Goal: Check status

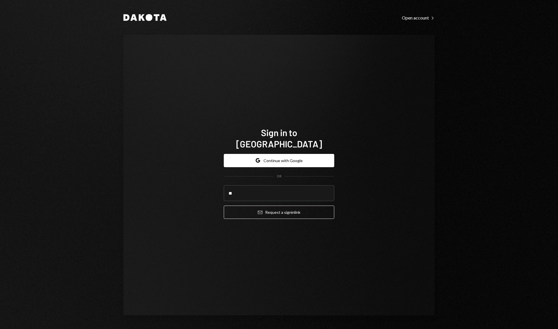
type input "*"
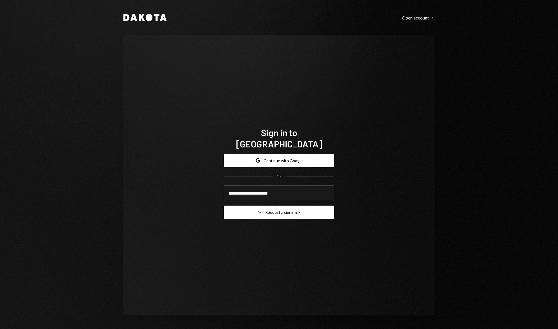
type input "**********"
click at [327, 209] on button "Email Request a sign in link" at bounding box center [279, 211] width 111 height 13
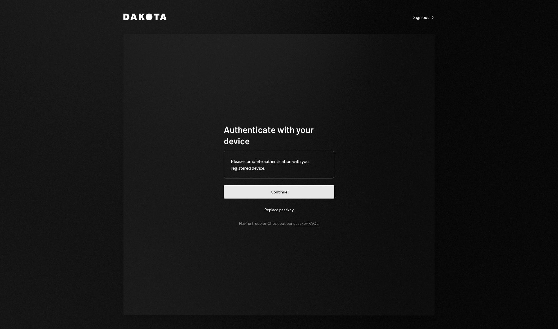
click at [295, 192] on button "Continue" at bounding box center [279, 191] width 111 height 13
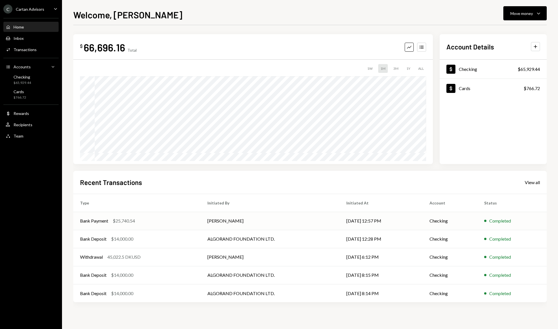
click at [145, 215] on td "Bank Payment $25,740.54" at bounding box center [136, 221] width 127 height 18
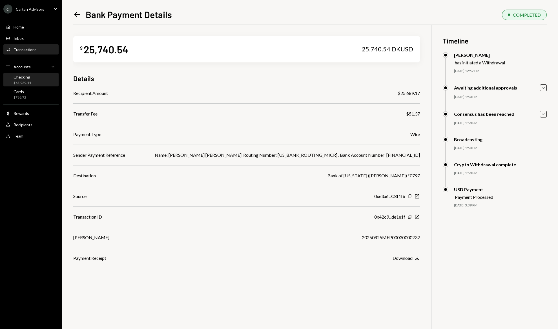
click at [27, 78] on div "Checking" at bounding box center [22, 76] width 17 height 5
